Goal: Task Accomplishment & Management: Use online tool/utility

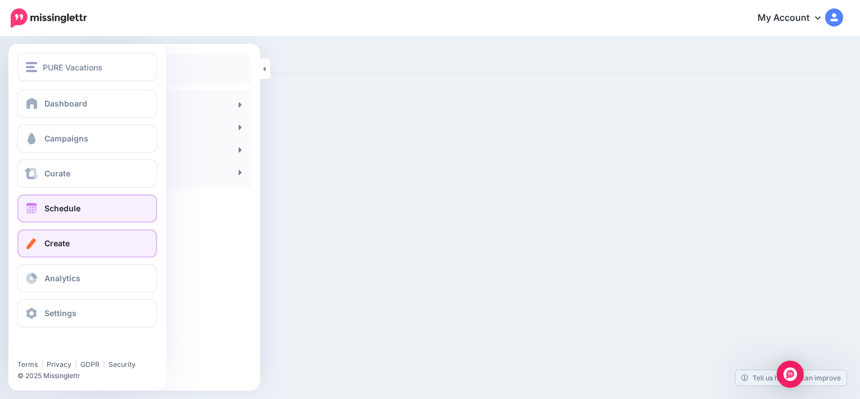
click at [58, 208] on span "Schedule" at bounding box center [62, 208] width 36 height 10
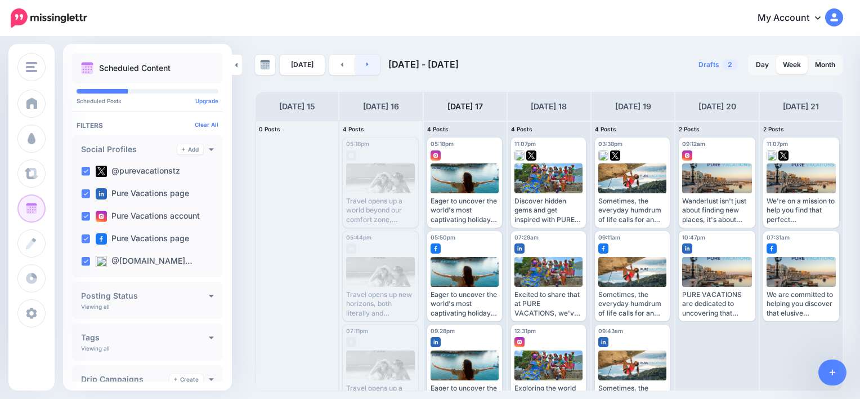
click at [375, 64] on link at bounding box center [367, 65] width 25 height 20
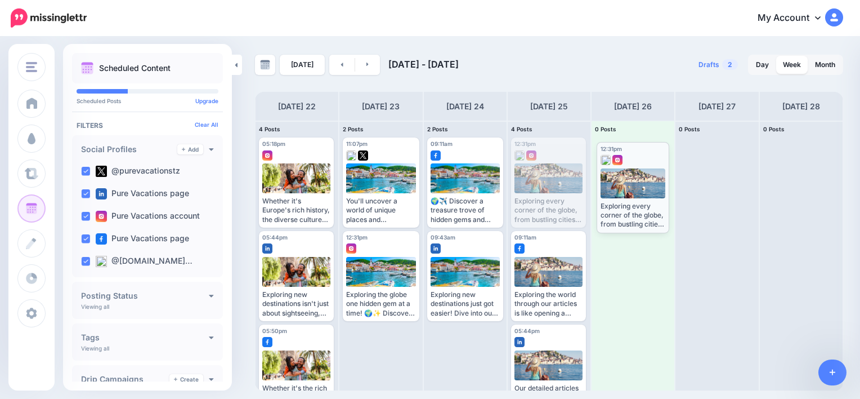
drag, startPoint x: 565, startPoint y: 158, endPoint x: 651, endPoint y: 162, distance: 85.7
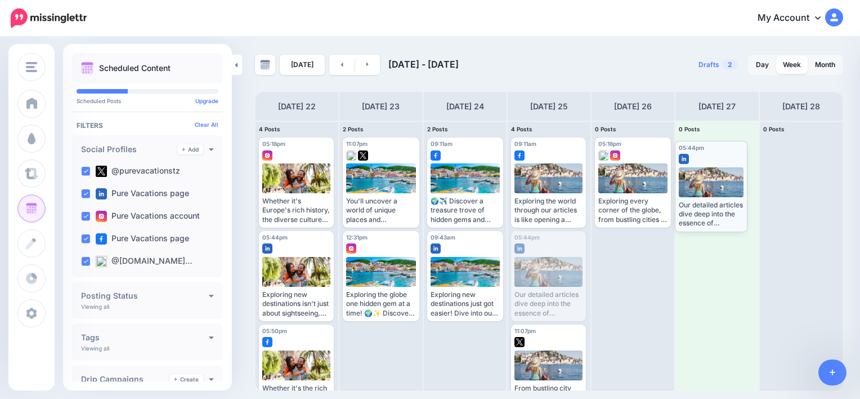
drag, startPoint x: 563, startPoint y: 236, endPoint x: 727, endPoint y: 145, distance: 188.0
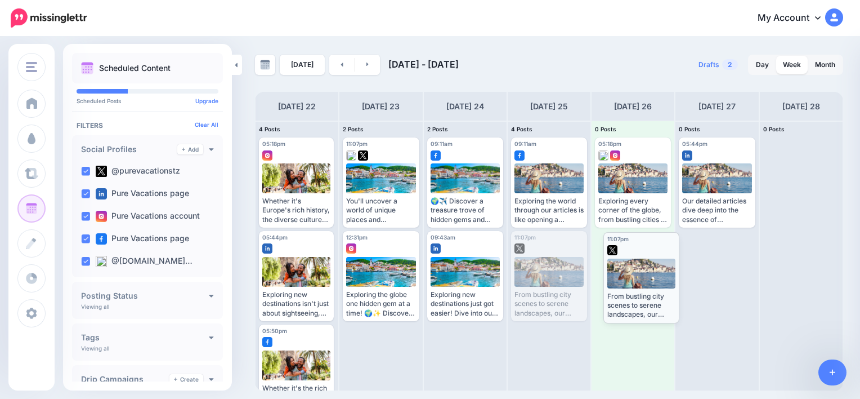
drag, startPoint x: 564, startPoint y: 240, endPoint x: 657, endPoint y: 241, distance: 92.4
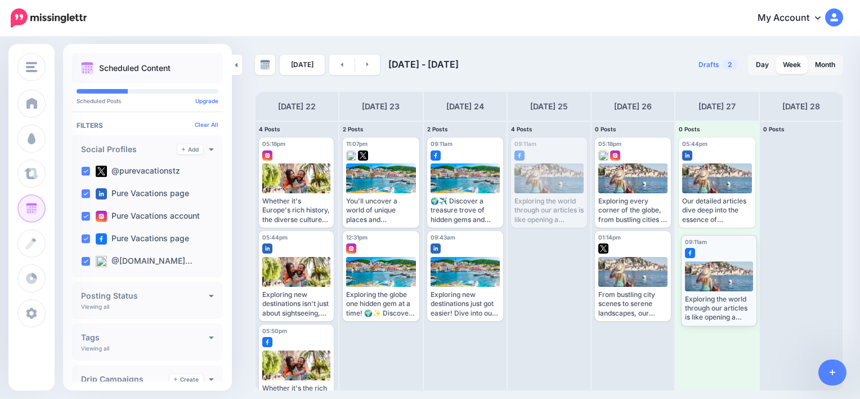
drag, startPoint x: 550, startPoint y: 145, endPoint x: 720, endPoint y: 242, distance: 196.0
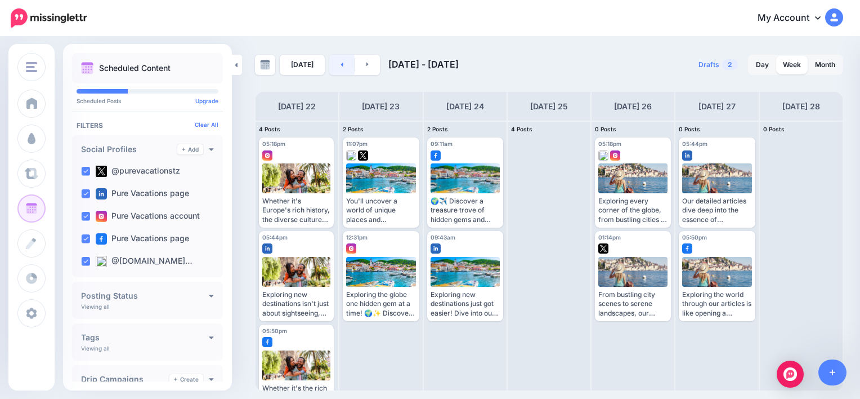
click at [339, 73] on link at bounding box center [341, 65] width 25 height 20
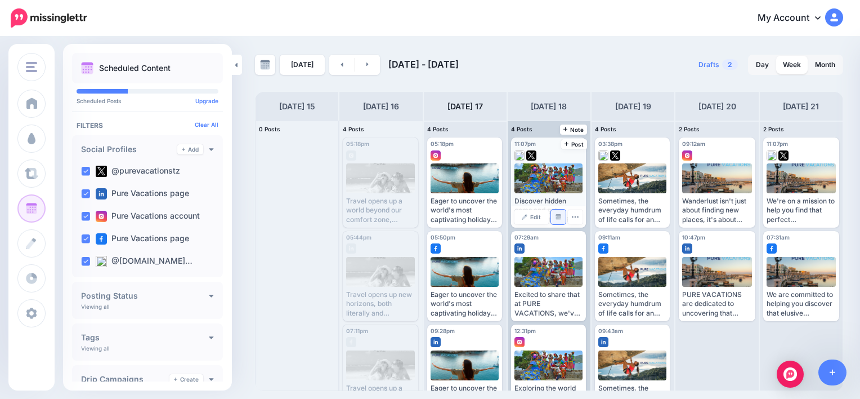
click at [554, 220] on link "Manage Dates" at bounding box center [558, 216] width 15 height 15
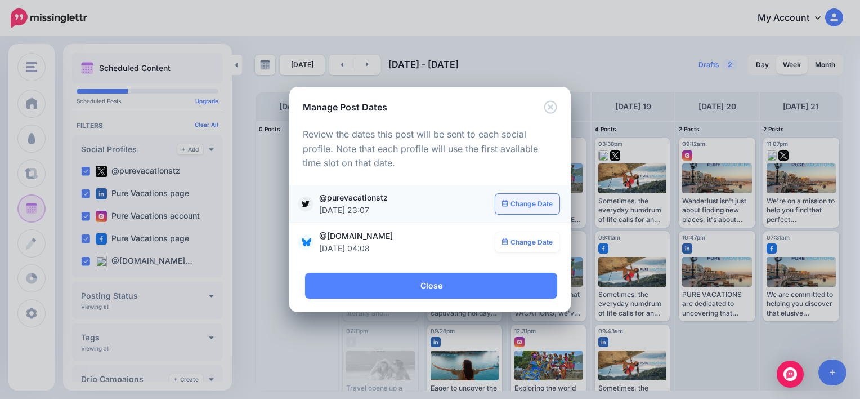
click at [529, 208] on link "Change Date" at bounding box center [528, 204] width 65 height 20
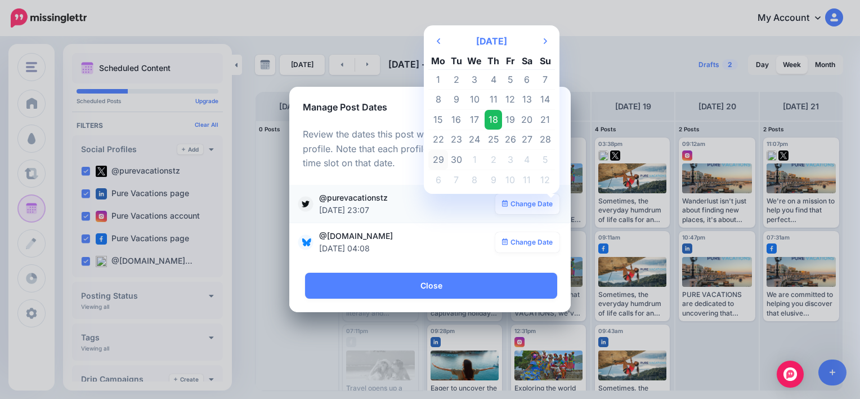
click at [436, 160] on td "29" at bounding box center [439, 160] width 20 height 20
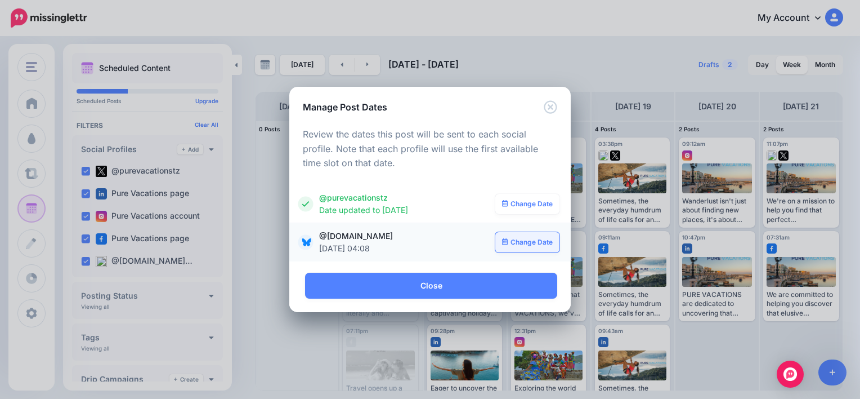
click at [530, 236] on link "Change Date" at bounding box center [528, 242] width 65 height 20
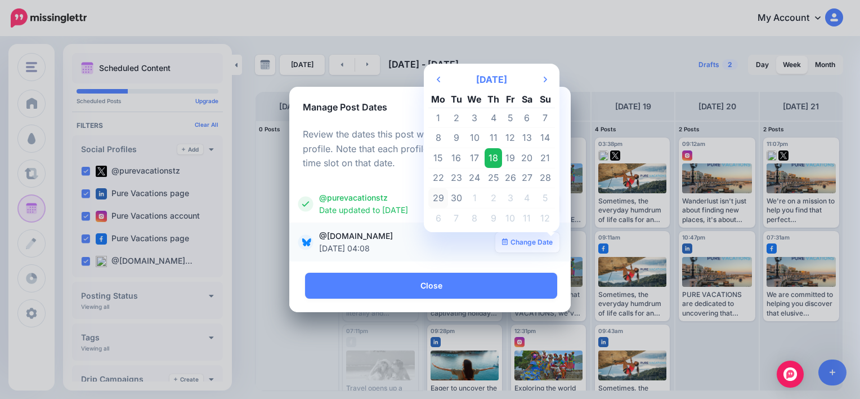
click at [441, 200] on td "29" at bounding box center [439, 198] width 20 height 20
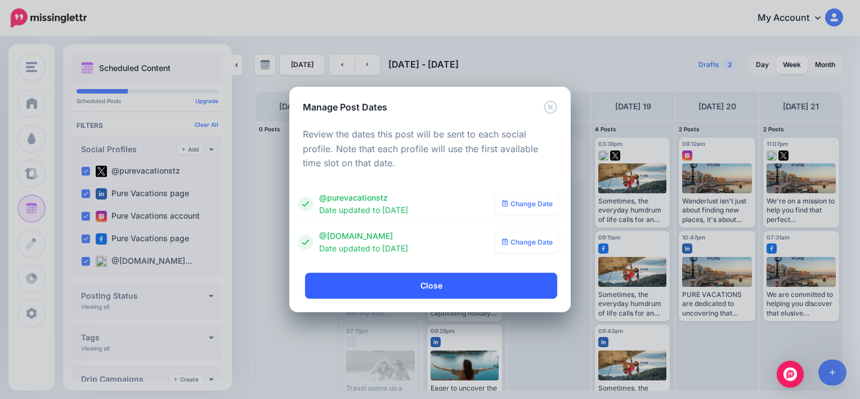
click at [450, 282] on link "Close" at bounding box center [431, 286] width 252 height 26
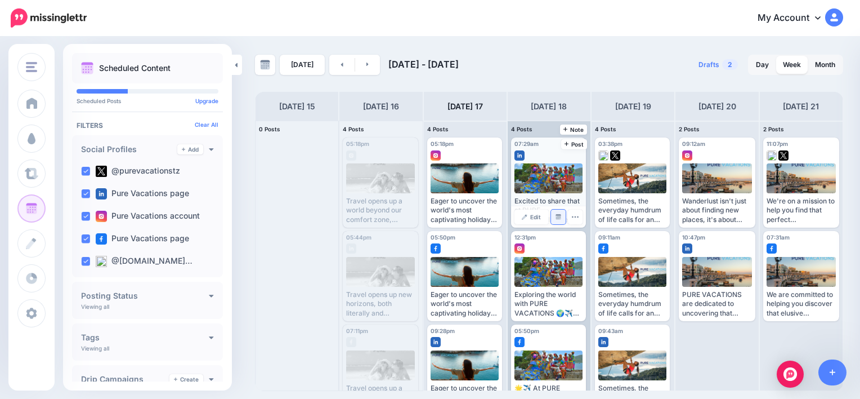
click at [556, 218] on img at bounding box center [559, 217] width 6 height 6
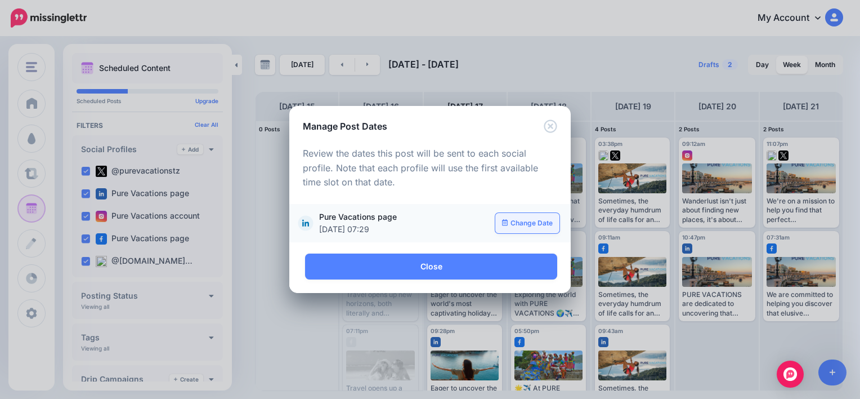
click at [527, 223] on link "Change Date" at bounding box center [528, 223] width 65 height 20
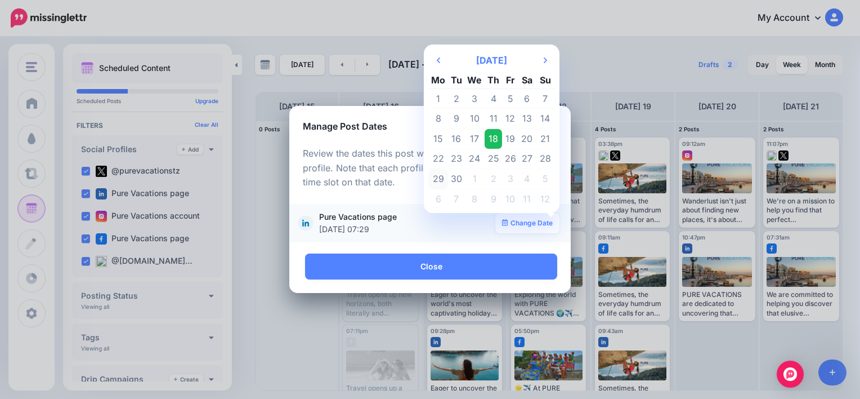
click at [439, 181] on td "29" at bounding box center [439, 179] width 20 height 20
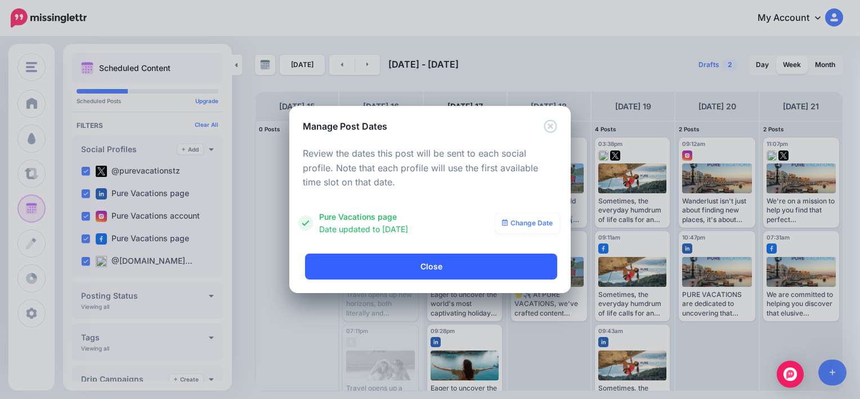
click at [469, 262] on link "Close" at bounding box center [431, 266] width 252 height 26
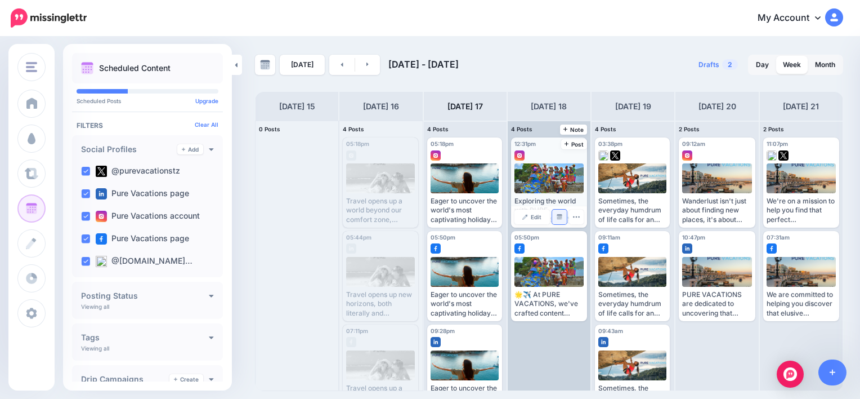
click at [561, 215] on img at bounding box center [560, 217] width 6 height 6
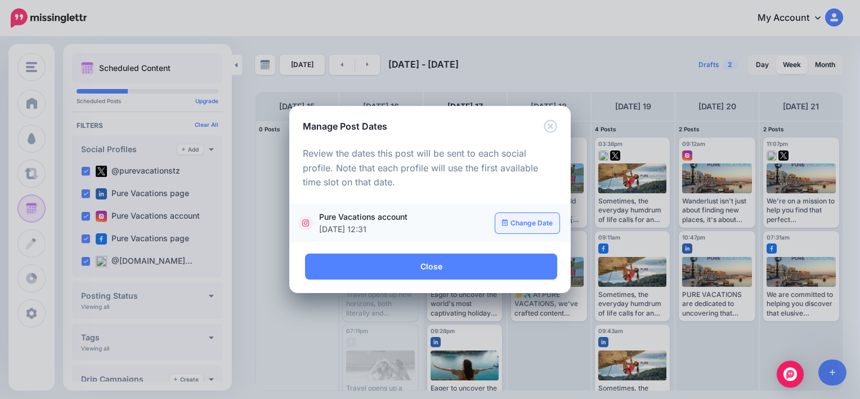
click at [530, 226] on link "Change Date" at bounding box center [528, 223] width 65 height 20
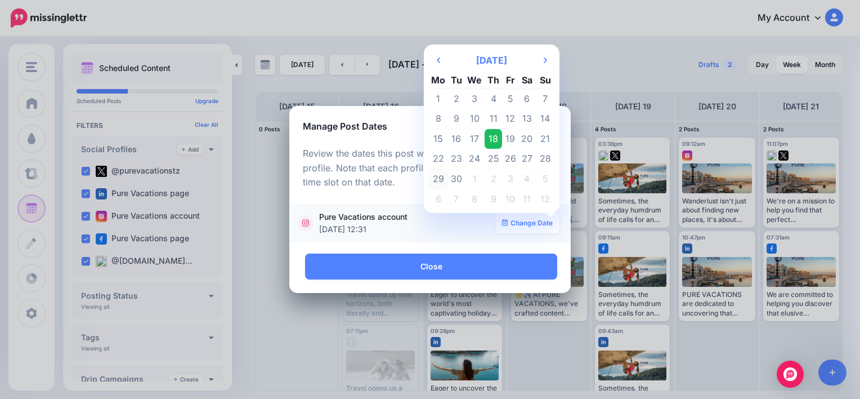
click at [439, 176] on td "29" at bounding box center [439, 179] width 20 height 20
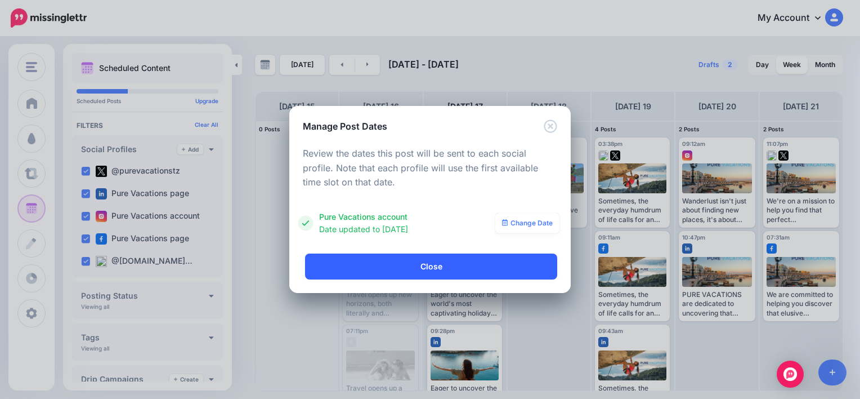
click at [485, 260] on link "Close" at bounding box center [431, 266] width 252 height 26
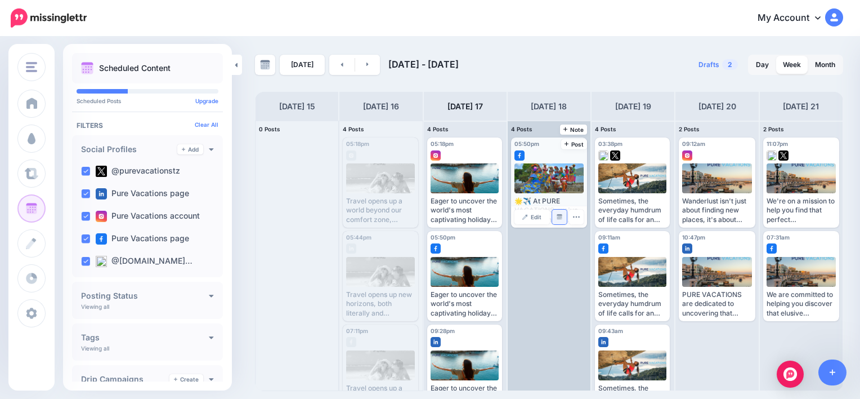
click at [556, 212] on link "Manage Dates" at bounding box center [559, 216] width 15 height 15
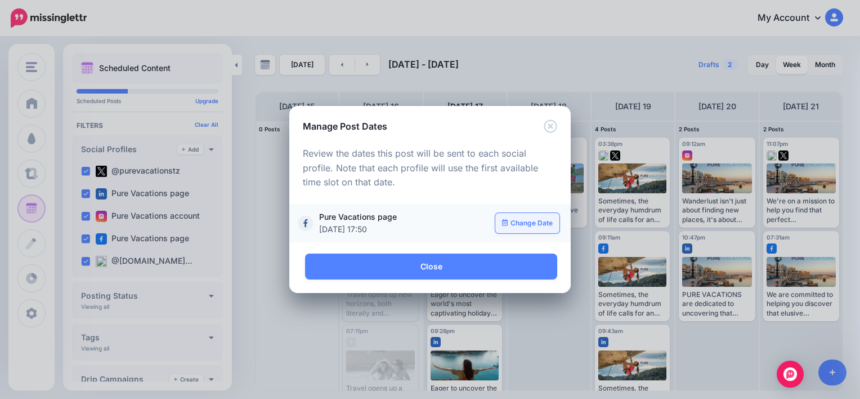
click at [527, 216] on link "Change Date" at bounding box center [528, 223] width 65 height 20
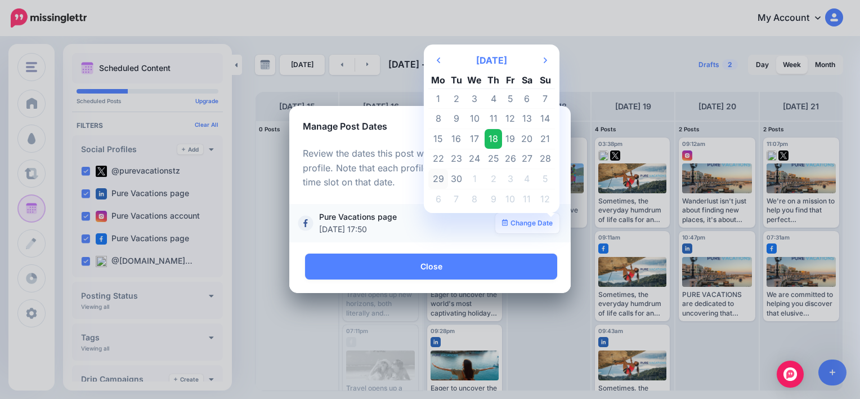
click at [444, 180] on td "29" at bounding box center [439, 179] width 20 height 20
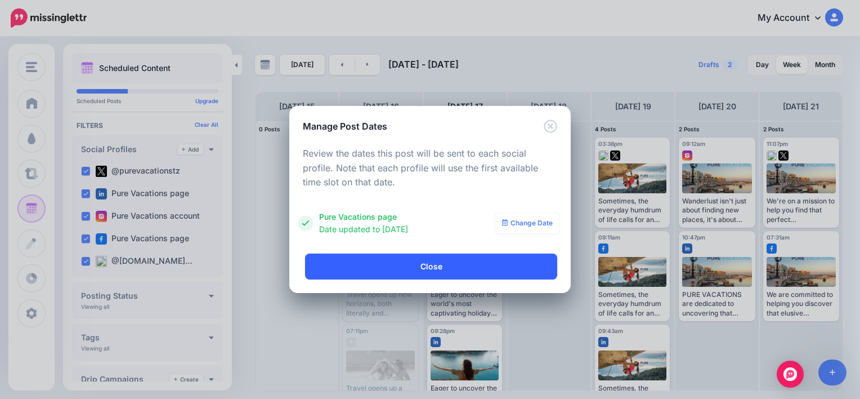
click at [443, 265] on link "Close" at bounding box center [431, 266] width 252 height 26
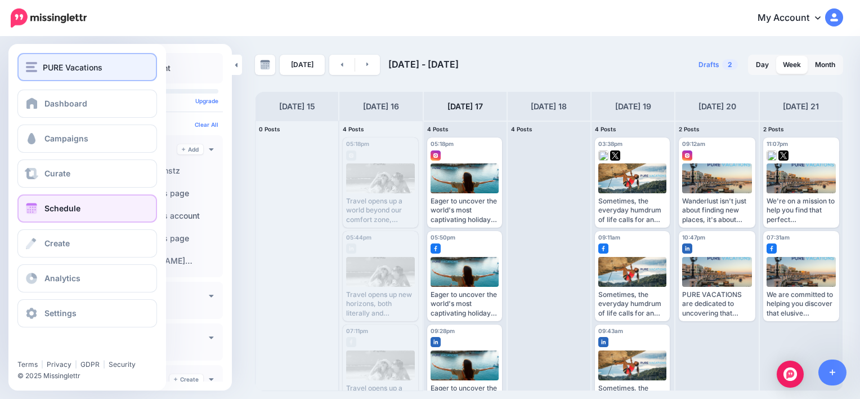
click at [73, 71] on span "PURE Vacations" at bounding box center [73, 67] width 60 height 13
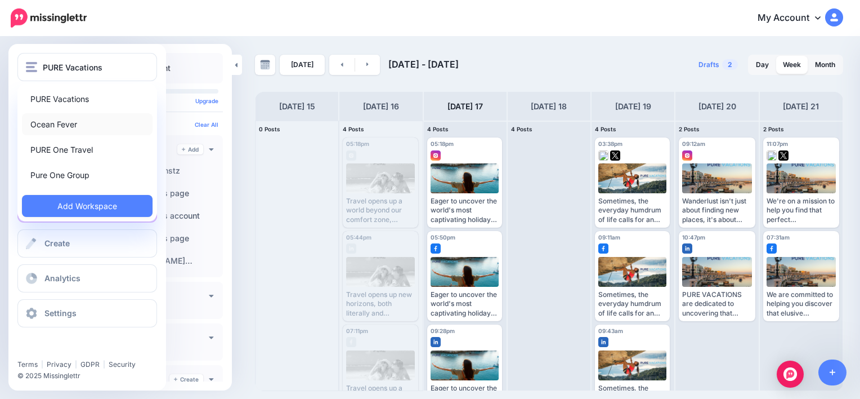
click at [59, 122] on link "Ocean Fever" at bounding box center [87, 124] width 131 height 22
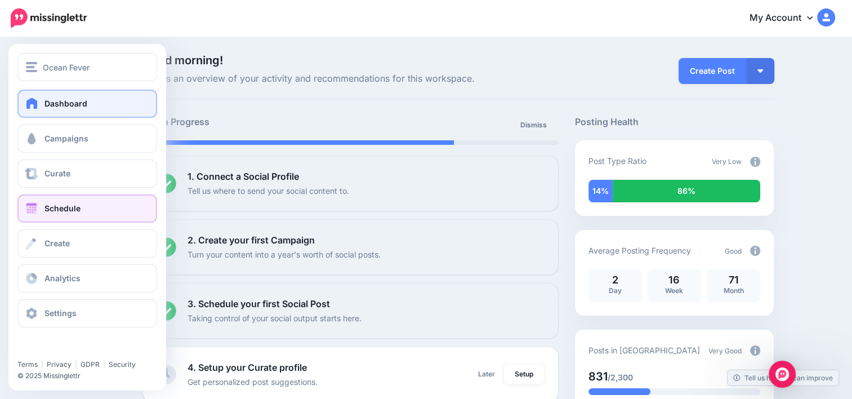
click at [67, 202] on link "Schedule" at bounding box center [87, 208] width 140 height 28
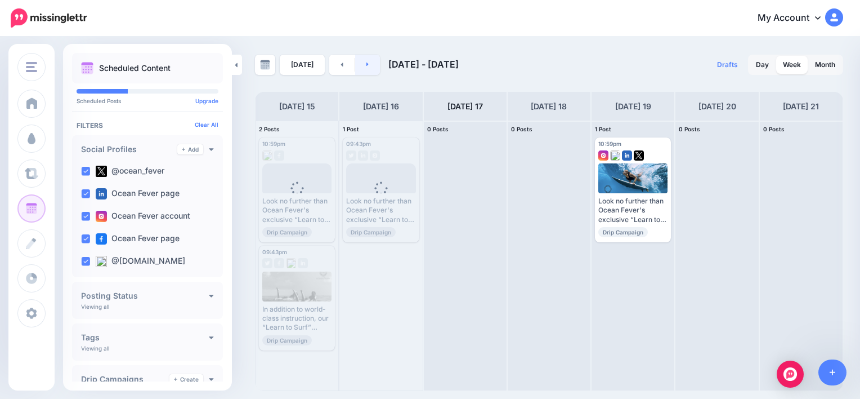
click at [367, 56] on link at bounding box center [367, 65] width 25 height 20
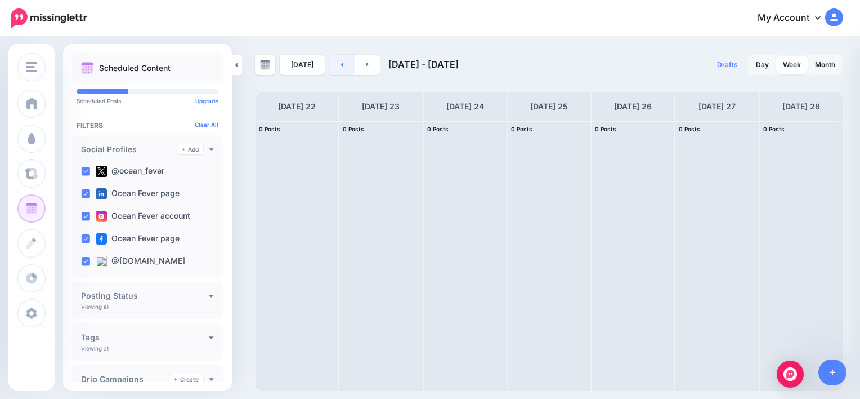
click at [330, 61] on link at bounding box center [341, 65] width 25 height 20
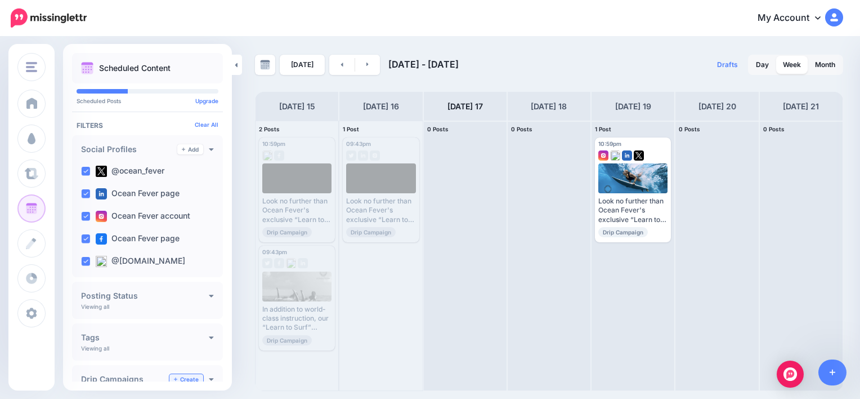
click at [180, 378] on link "Create" at bounding box center [186, 379] width 34 height 10
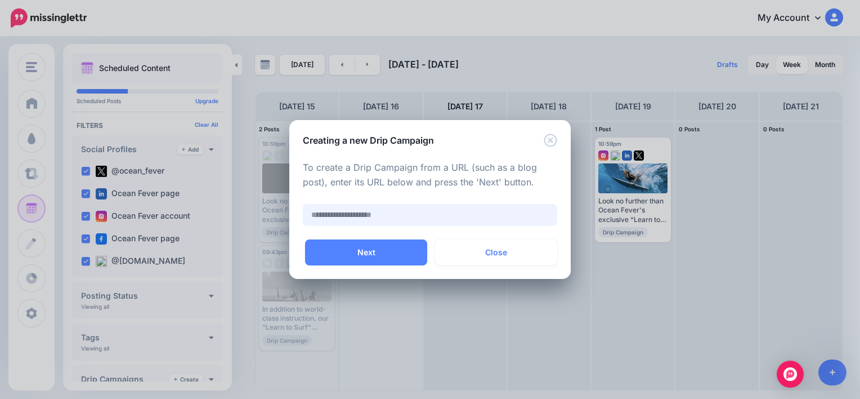
paste input "**********"
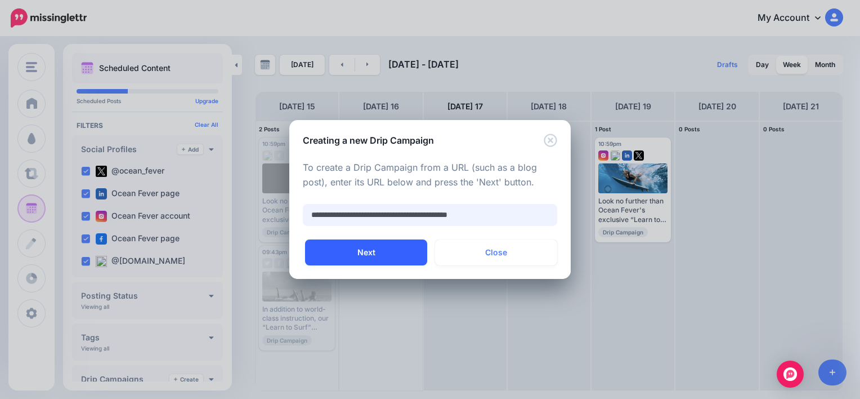
type input "**********"
click at [365, 252] on button "Next" at bounding box center [366, 252] width 122 height 26
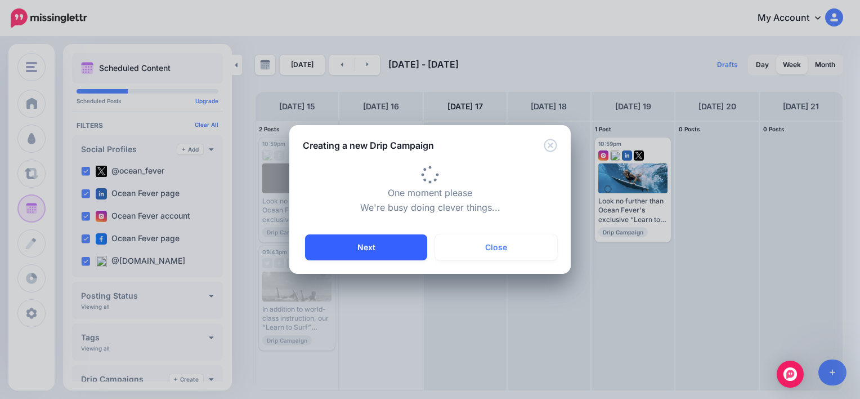
type input "**********"
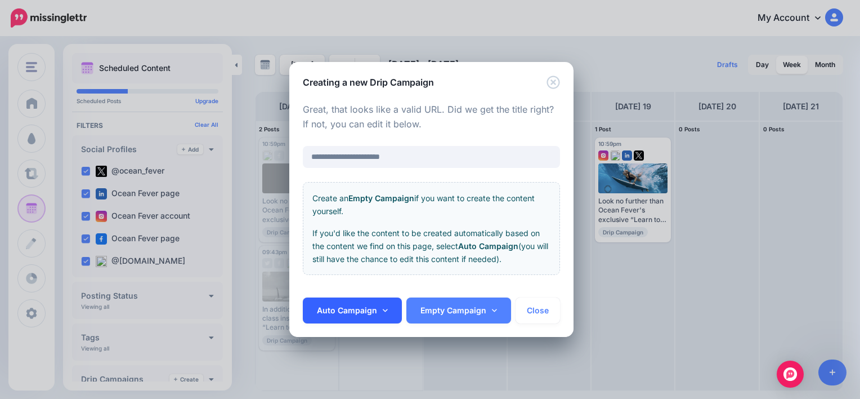
click at [356, 309] on link "Auto Campaign" at bounding box center [352, 310] width 99 height 26
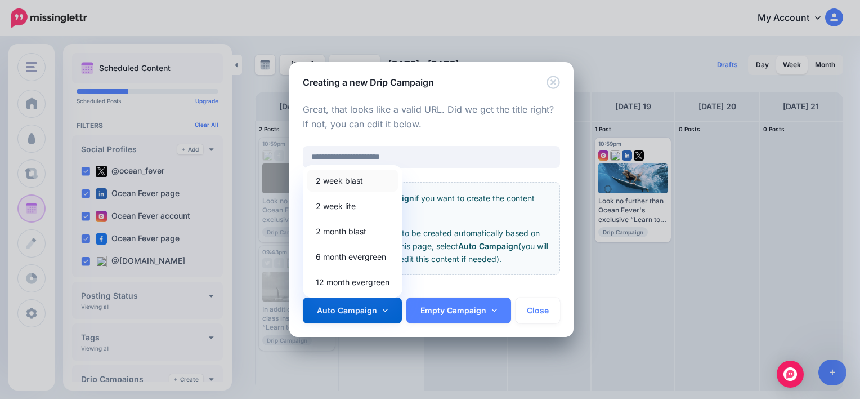
click at [355, 182] on link "2 week blast" at bounding box center [352, 180] width 91 height 22
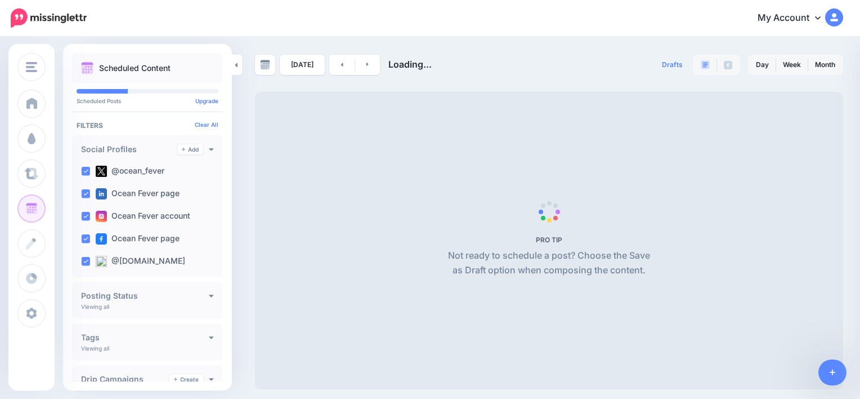
click at [453, 256] on p "Not ready to schedule a post? Choose the Save as Draft option when composing th…" at bounding box center [549, 262] width 211 height 29
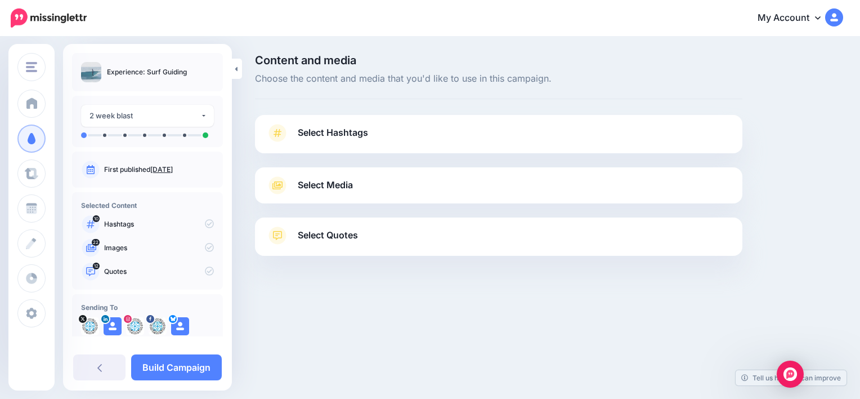
click at [344, 233] on span "Select Quotes" at bounding box center [328, 234] width 60 height 15
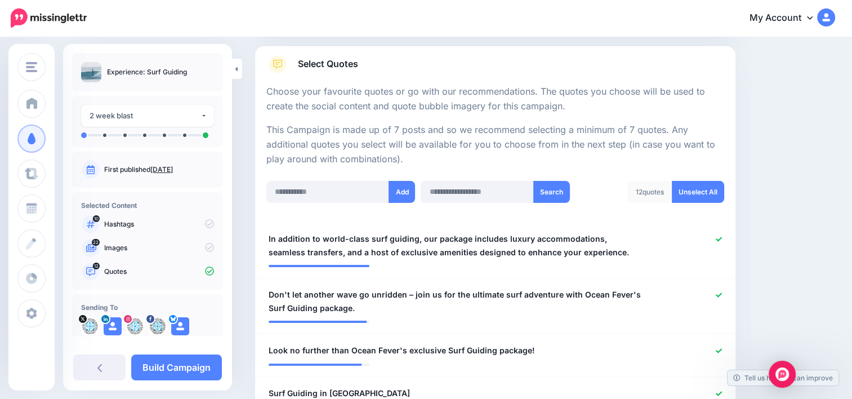
scroll to position [271, 0]
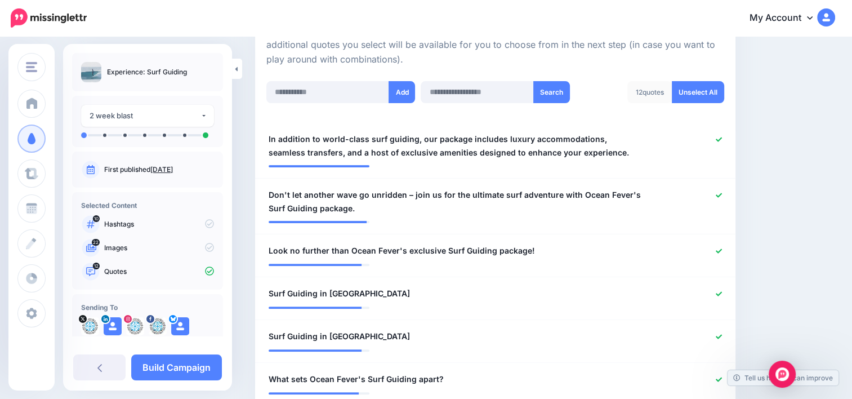
drag, startPoint x: 845, startPoint y: 90, endPoint x: 844, endPoint y: 96, distance: 5.7
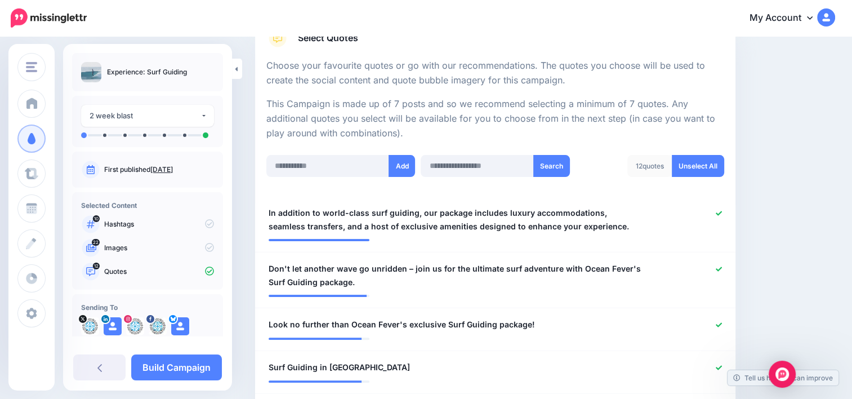
scroll to position [199, 0]
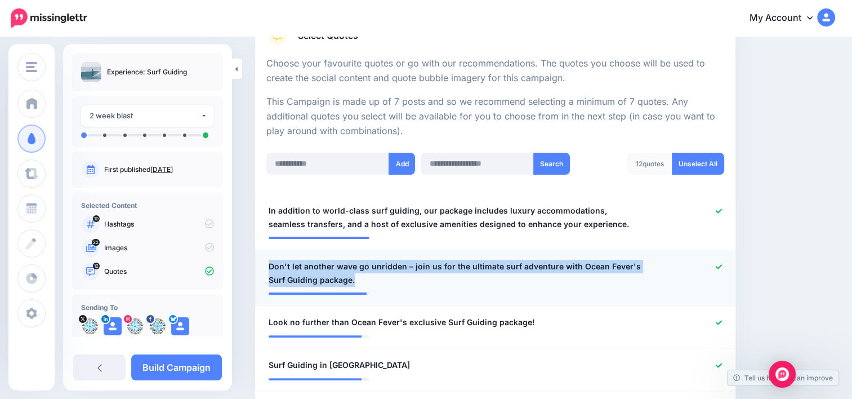
drag, startPoint x: 342, startPoint y: 279, endPoint x: 268, endPoint y: 264, distance: 76.0
click at [269, 264] on span "Don't let another wave go unridden – join us for the ultimate surf adventure wi…" at bounding box center [456, 273] width 375 height 27
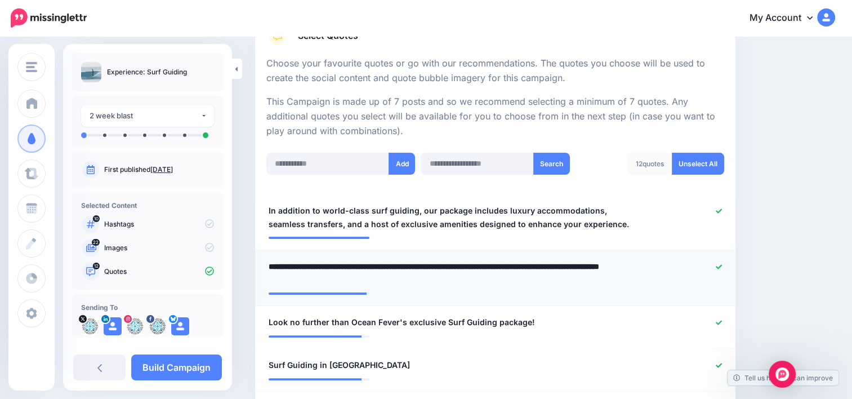
drag, startPoint x: 348, startPoint y: 282, endPoint x: 269, endPoint y: 265, distance: 80.5
click at [269, 265] on textarea "**********" at bounding box center [459, 273] width 381 height 27
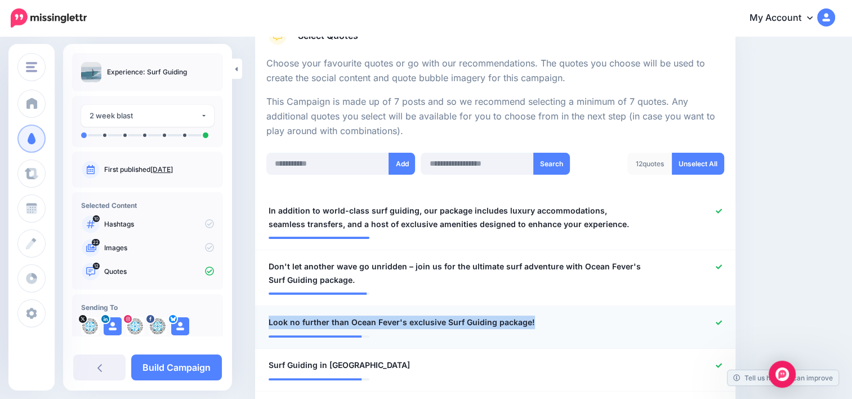
drag, startPoint x: 547, startPoint y: 322, endPoint x: 268, endPoint y: 326, distance: 279.3
click at [268, 326] on div "**********" at bounding box center [456, 322] width 392 height 14
copy span "Look no further than Ocean Fever's exclusive Surf Guiding package!"
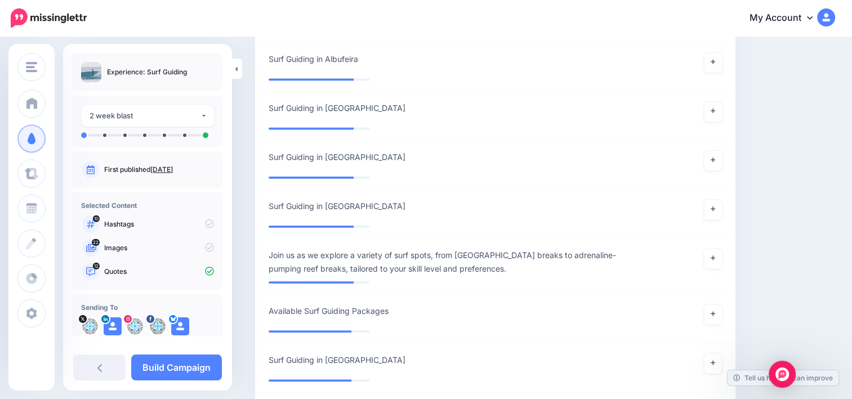
scroll to position [941, 0]
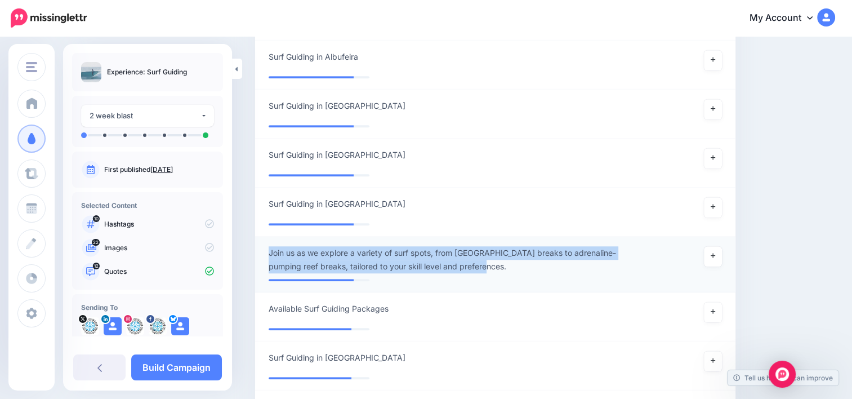
drag, startPoint x: 466, startPoint y: 269, endPoint x: 268, endPoint y: 255, distance: 198.1
click at [269, 255] on span "Join us as we explore a variety of surf spots, from mellow beach breaks to adre…" at bounding box center [456, 259] width 375 height 27
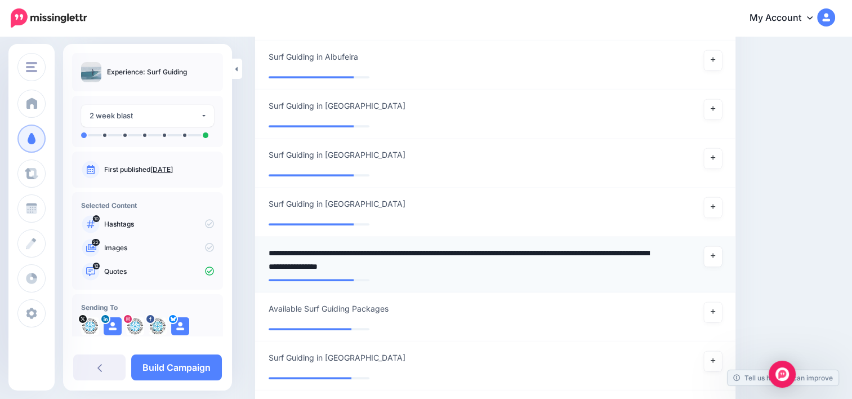
drag, startPoint x: 463, startPoint y: 266, endPoint x: 268, endPoint y: 248, distance: 195.7
click at [269, 248] on textarea "**********" at bounding box center [459, 259] width 381 height 27
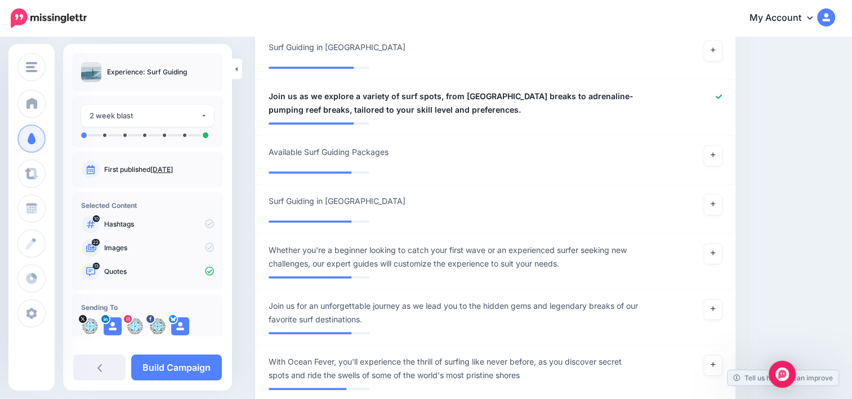
scroll to position [1106, 0]
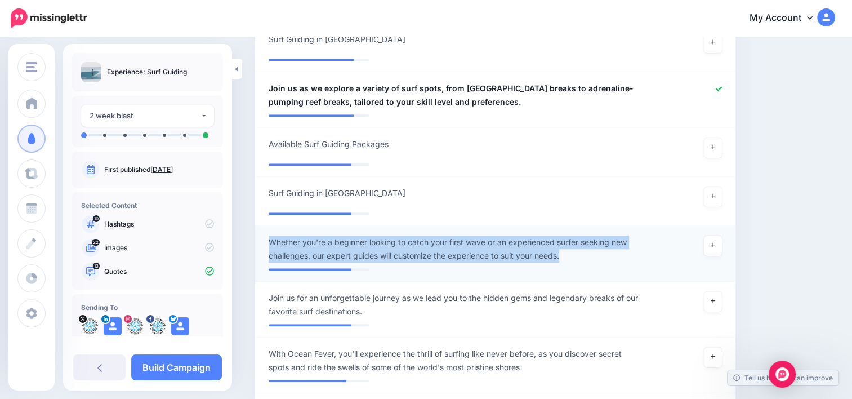
drag, startPoint x: 574, startPoint y: 256, endPoint x: 266, endPoint y: 239, distance: 308.5
click at [266, 239] on div "**********" at bounding box center [456, 248] width 392 height 27
copy span "Whether you're a beginner looking to catch your first wave or an experienced su…"
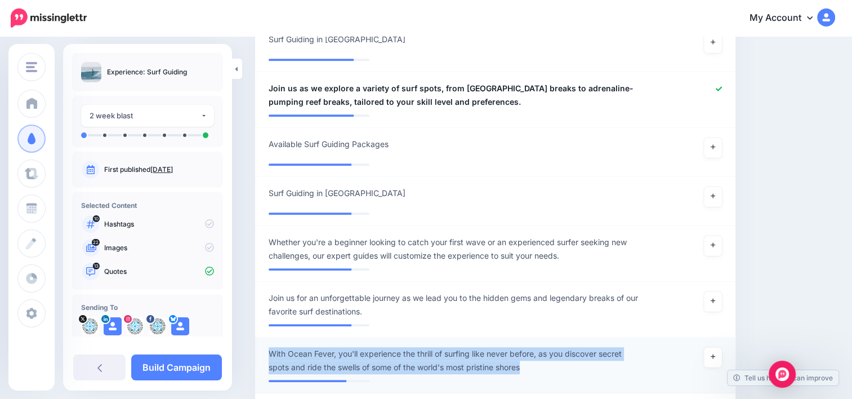
drag, startPoint x: 512, startPoint y: 367, endPoint x: 266, endPoint y: 353, distance: 247.0
click at [266, 353] on div "**********" at bounding box center [456, 360] width 392 height 27
copy span "With Ocean Fever, you'll experience the thrill of surfing like never before, as…"
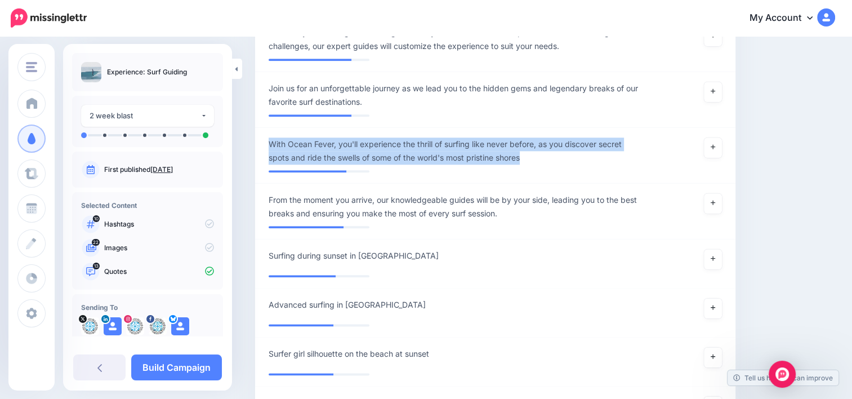
scroll to position [1318, 0]
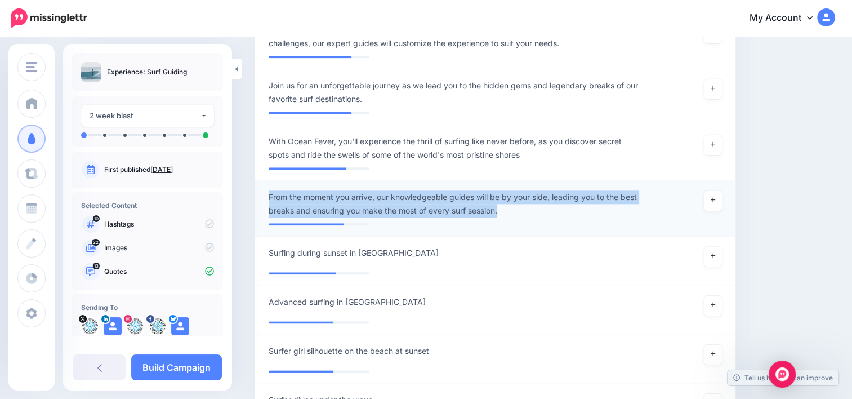
drag, startPoint x: 516, startPoint y: 211, endPoint x: 269, endPoint y: 199, distance: 247.4
click at [269, 199] on span "From the moment you arrive, our knowledgeable guides will be by your side, lead…" at bounding box center [456, 203] width 375 height 27
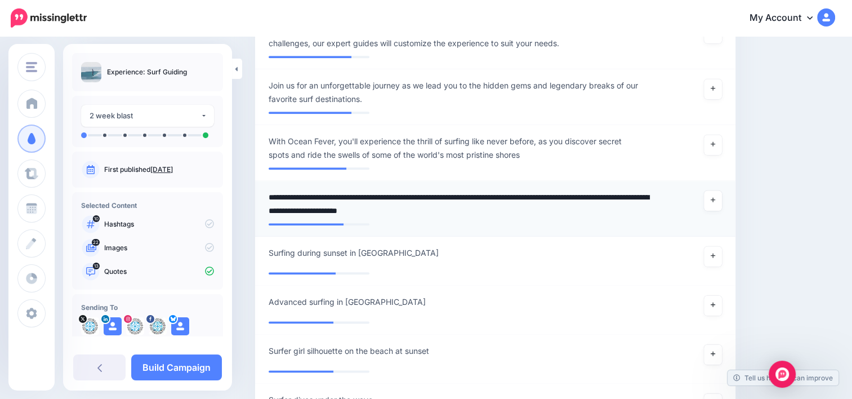
drag, startPoint x: 514, startPoint y: 213, endPoint x: 269, endPoint y: 198, distance: 245.4
click at [269, 198] on textarea "**********" at bounding box center [459, 203] width 381 height 27
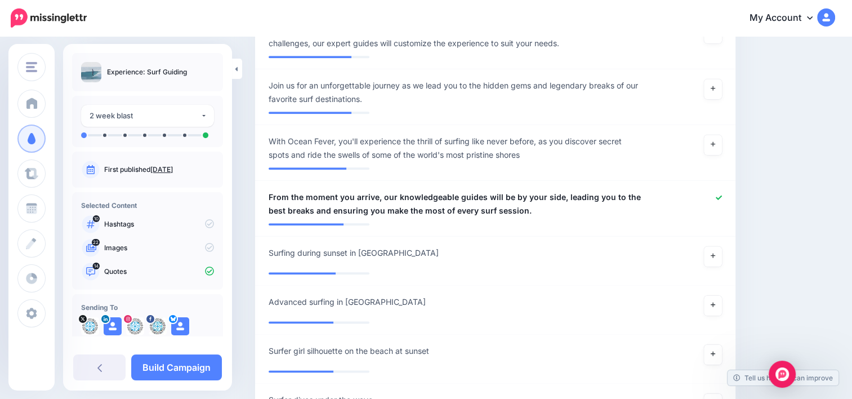
click at [144, 222] on p "Hashtags" at bounding box center [159, 224] width 110 height 10
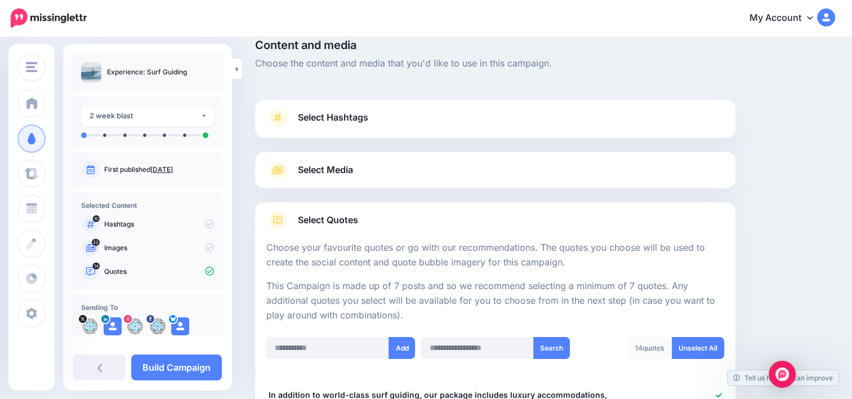
scroll to position [0, 0]
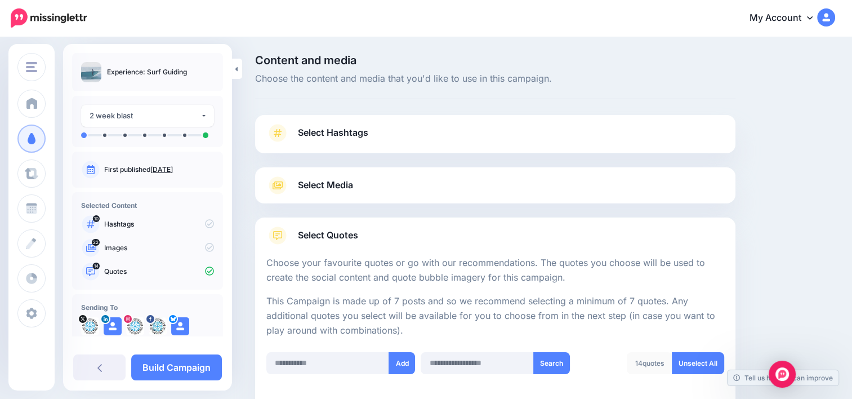
click at [432, 126] on link "Select Hashtags" at bounding box center [495, 138] width 458 height 29
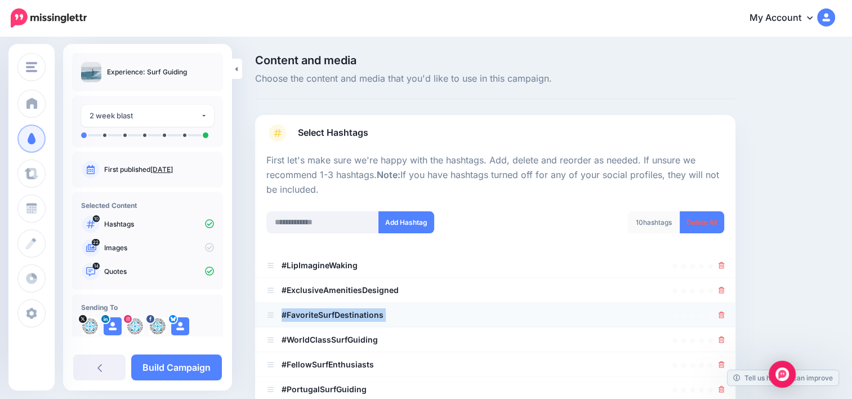
drag, startPoint x: 396, startPoint y: 317, endPoint x: 281, endPoint y: 313, distance: 115.5
click at [281, 313] on li "#FavoriteSurfDestinations" at bounding box center [495, 314] width 480 height 25
copy li "#FavoriteSurfDestinations"
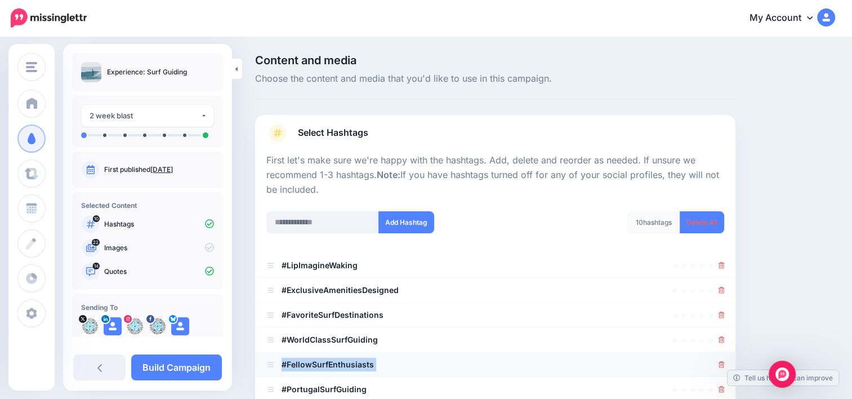
drag, startPoint x: 386, startPoint y: 369, endPoint x: 282, endPoint y: 369, distance: 103.6
click at [282, 369] on li "#FellowSurfEnthusiasts" at bounding box center [495, 364] width 480 height 25
copy li "#FellowSurfEnthusiasts"
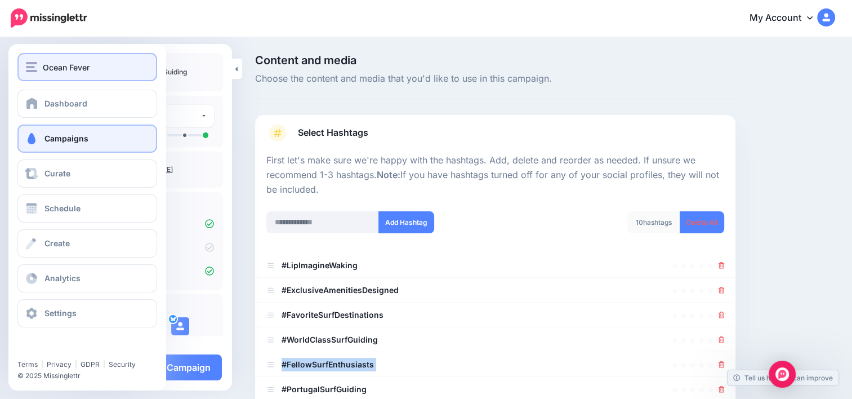
click at [42, 67] on div "Ocean Fever" at bounding box center [87, 67] width 123 height 13
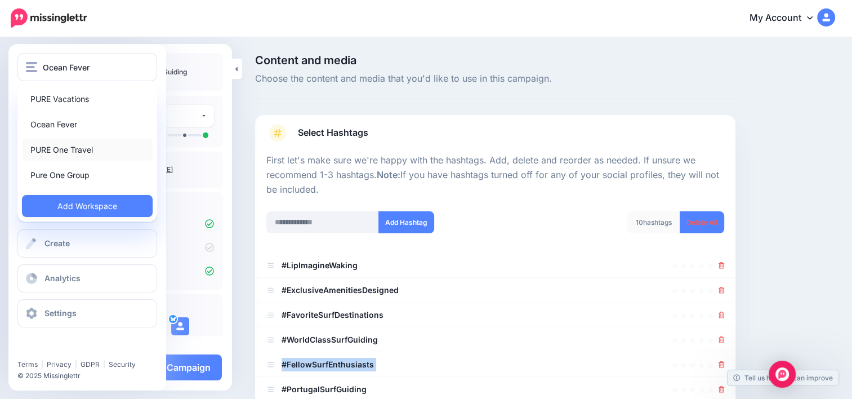
click at [51, 142] on link "PURE One Travel" at bounding box center [87, 150] width 131 height 22
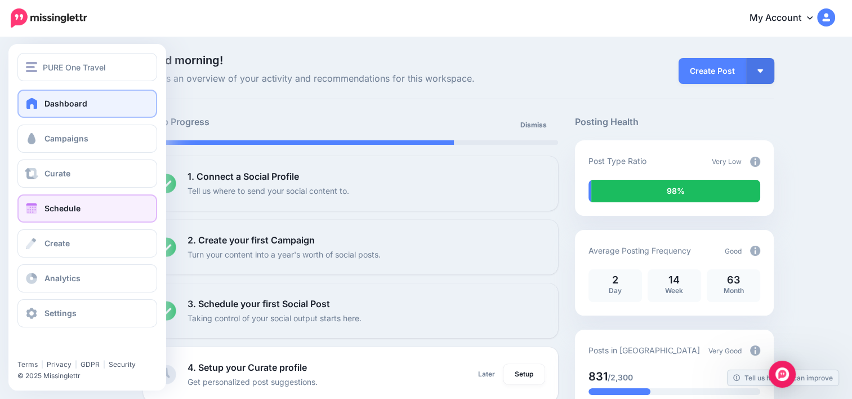
click at [85, 215] on link "Schedule" at bounding box center [87, 208] width 140 height 28
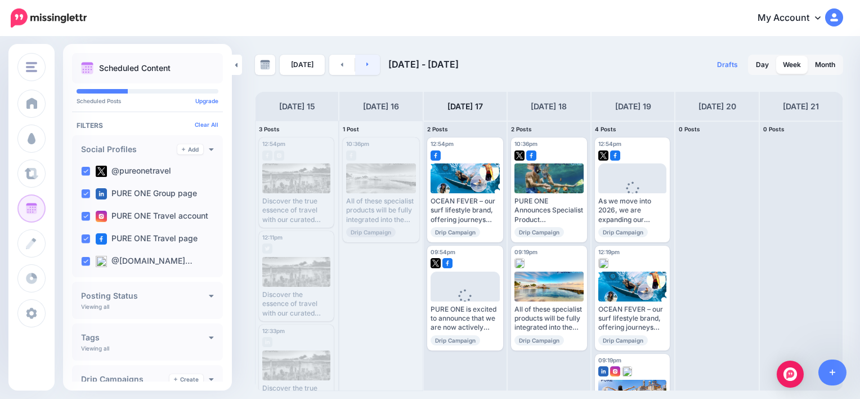
click at [369, 61] on link at bounding box center [367, 65] width 25 height 20
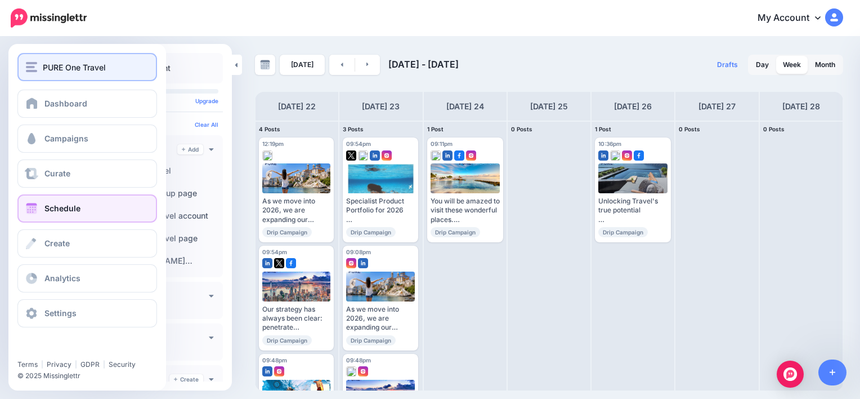
click at [40, 64] on div "PURE One Travel" at bounding box center [87, 67] width 123 height 13
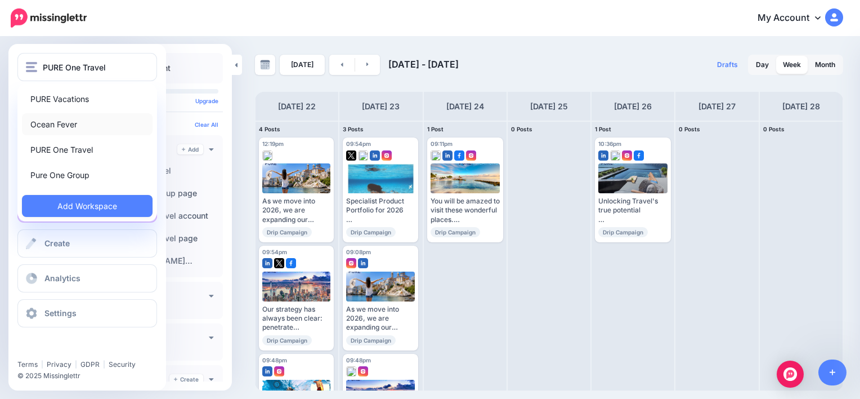
click at [48, 124] on link "Ocean Fever" at bounding box center [87, 124] width 131 height 22
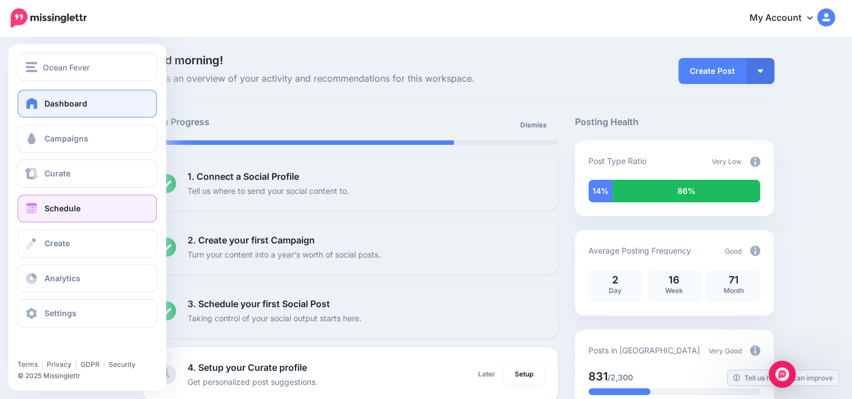
click at [79, 207] on span "Schedule" at bounding box center [62, 208] width 36 height 10
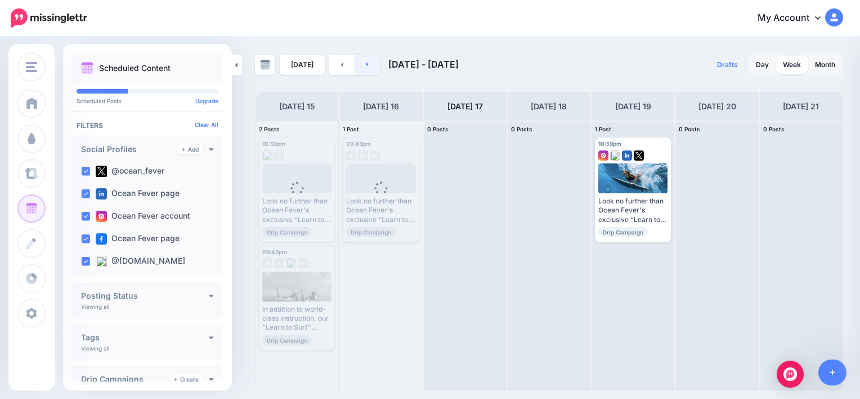
click at [363, 65] on link at bounding box center [367, 65] width 25 height 20
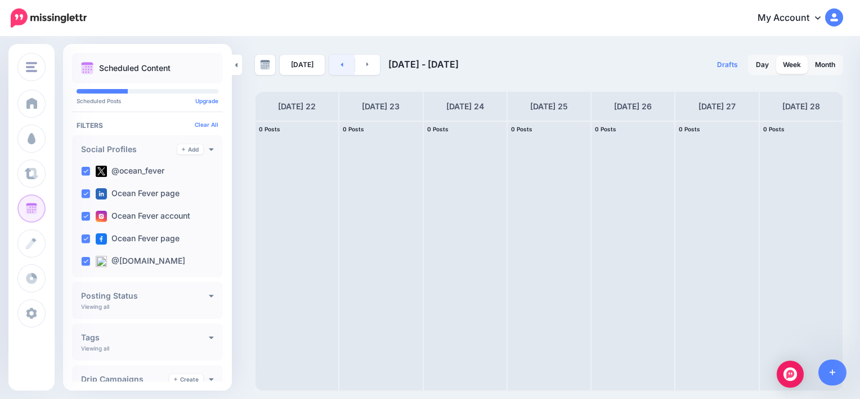
click at [331, 72] on link at bounding box center [341, 65] width 25 height 20
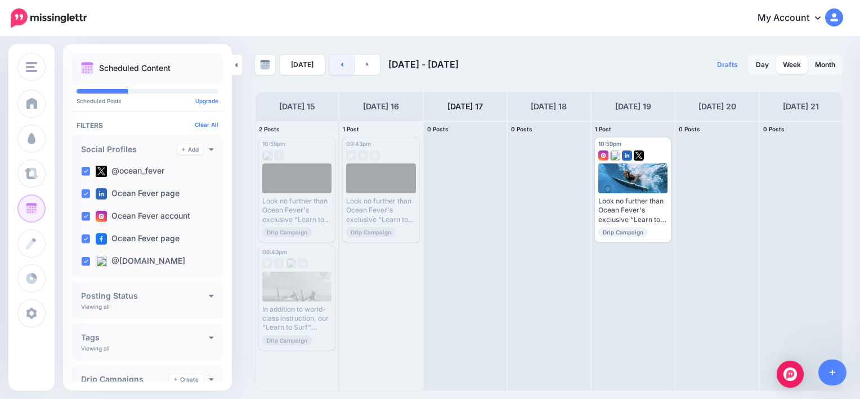
click at [331, 72] on link at bounding box center [341, 65] width 25 height 20
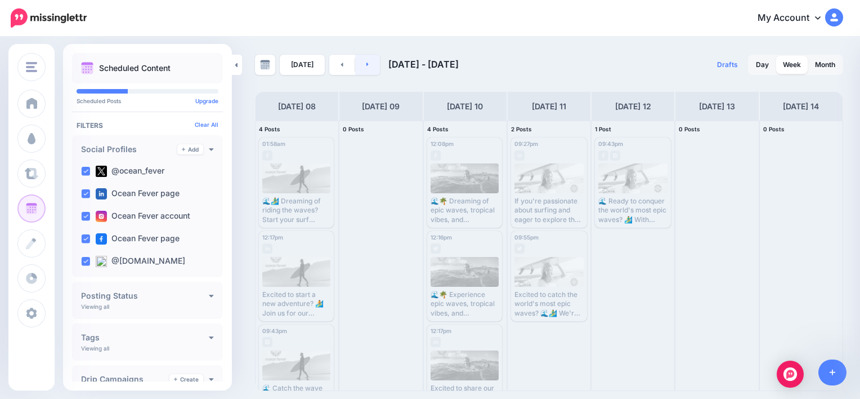
click at [367, 68] on link at bounding box center [367, 65] width 25 height 20
